Goal: Transaction & Acquisition: Purchase product/service

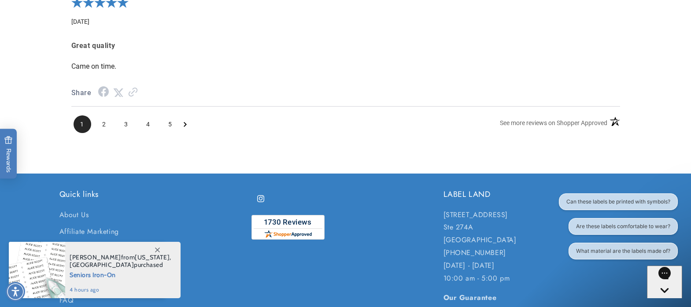
scroll to position [1250, 0]
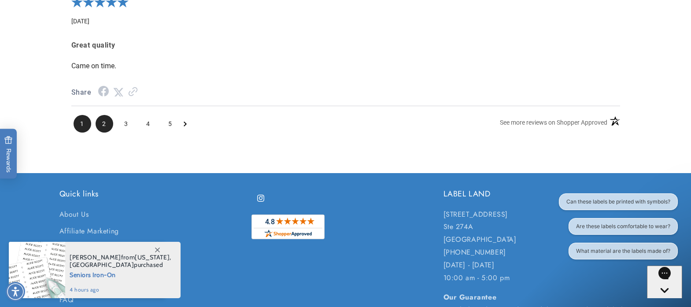
click at [103, 130] on span "2" at bounding box center [105, 124] width 18 height 18
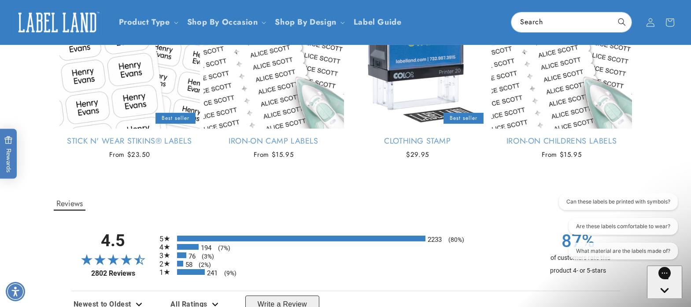
scroll to position [0, 0]
